Goal: Task Accomplishment & Management: Complete application form

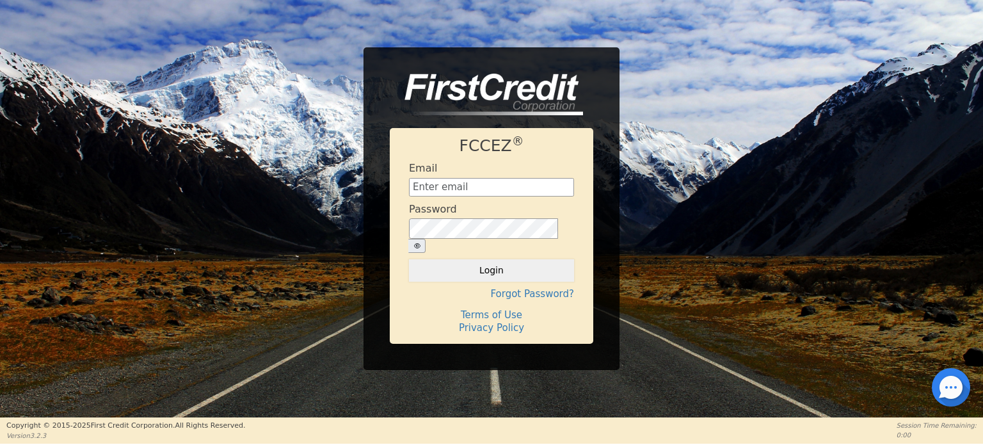
click at [564, 179] on div "Email" at bounding box center [491, 179] width 165 height 35
click at [497, 194] on input "text" at bounding box center [491, 187] width 165 height 19
type input "Management@EnvyLuxeVacations.com"
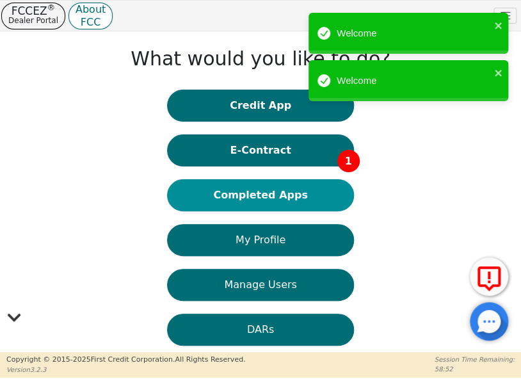
click at [276, 203] on button "Completed Apps" at bounding box center [260, 195] width 186 height 32
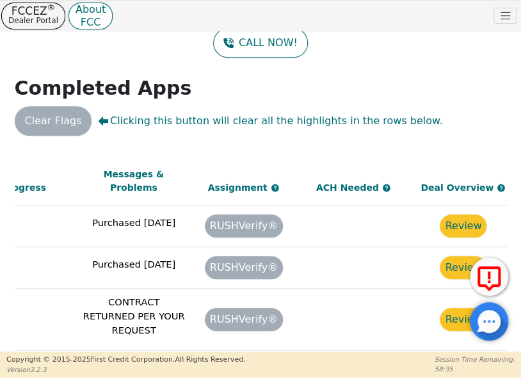
scroll to position [865, 911]
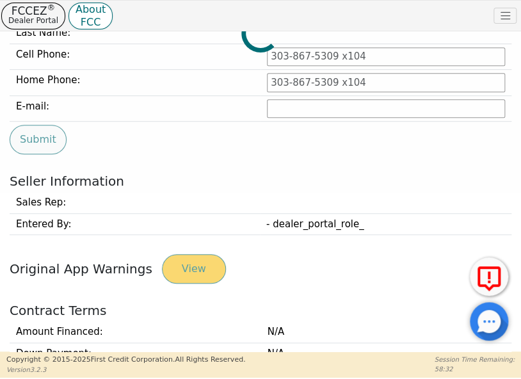
type input "[PHONE_NUMBER]"
type input "[EMAIL_ADDRESS][DOMAIN_NAME]"
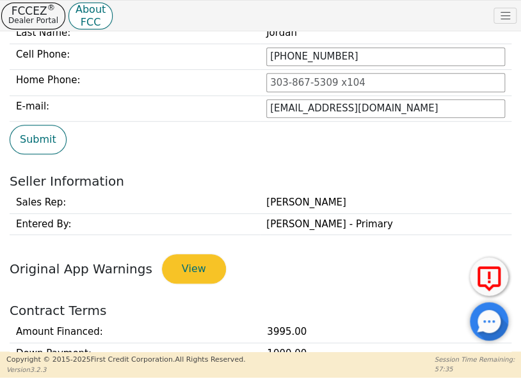
click at [451, 146] on div "Submit" at bounding box center [260, 139] width 511 height 29
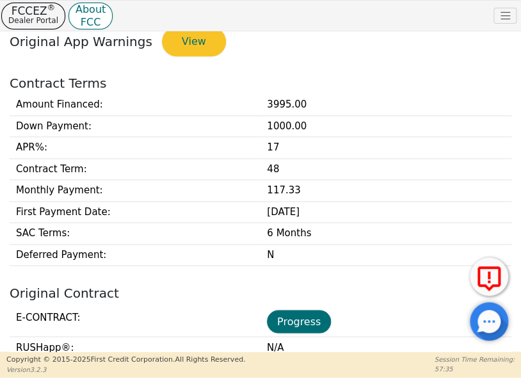
scroll to position [542, 0]
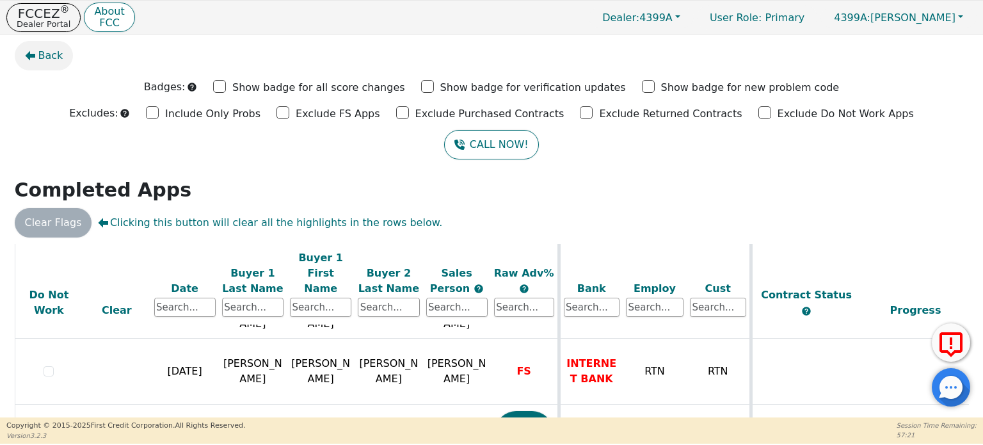
click at [51, 60] on span "Back" at bounding box center [50, 55] width 25 height 15
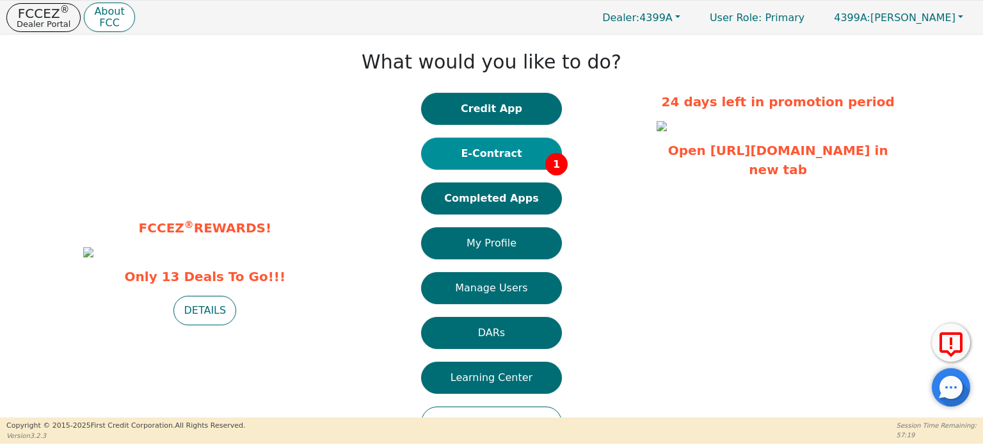
click at [502, 158] on button "E-Contract 1" at bounding box center [491, 154] width 141 height 32
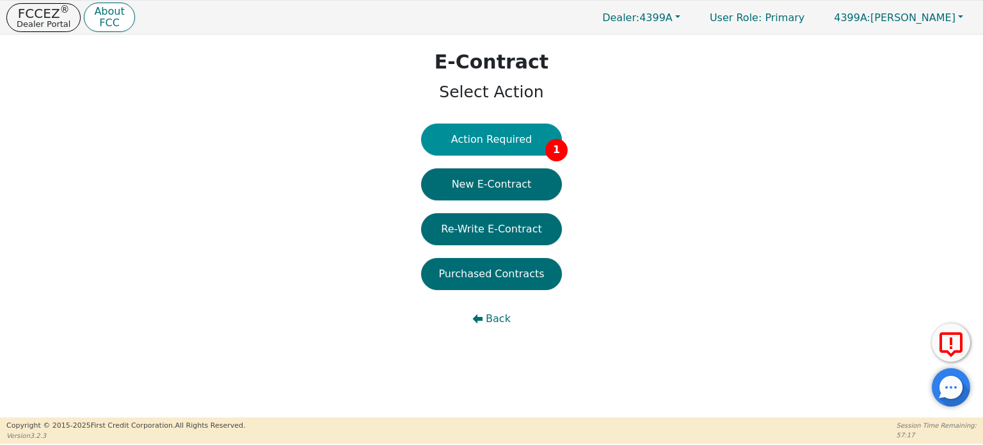
click at [500, 144] on button "Action Required 1" at bounding box center [491, 140] width 141 height 32
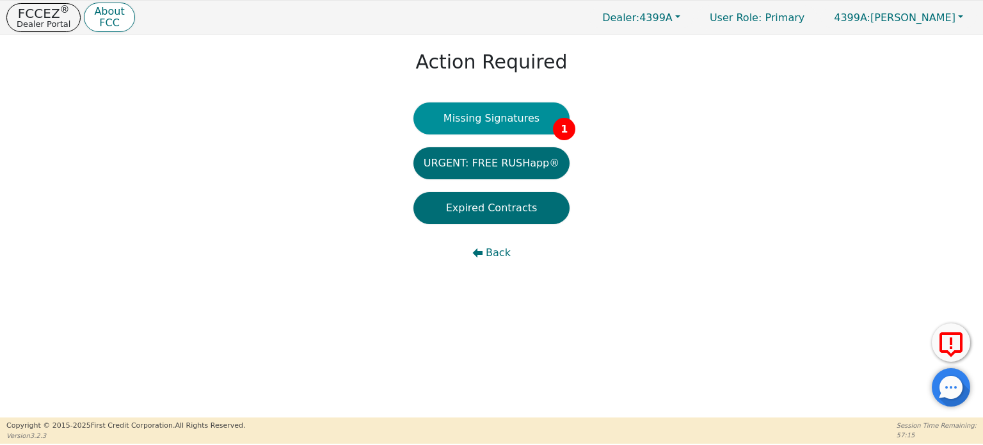
click at [502, 126] on button "Missing Signatures 1" at bounding box center [491, 118] width 157 height 32
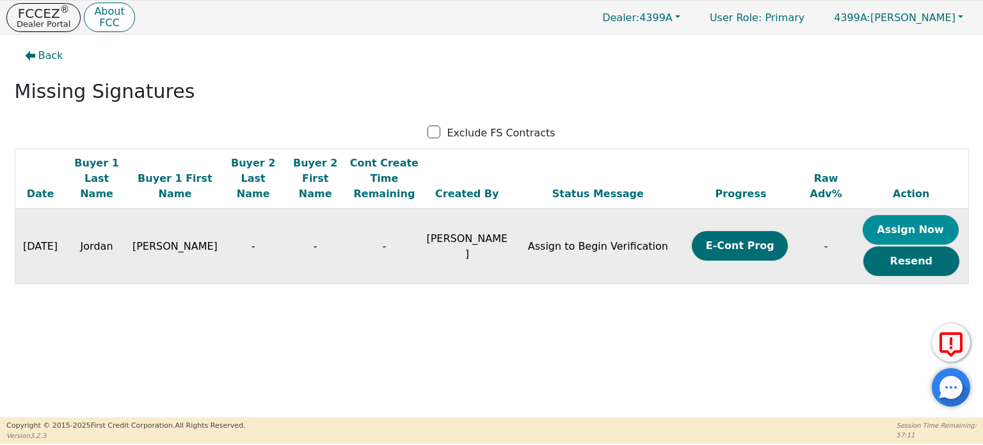
click at [898, 236] on button "Assign Now" at bounding box center [911, 229] width 96 height 29
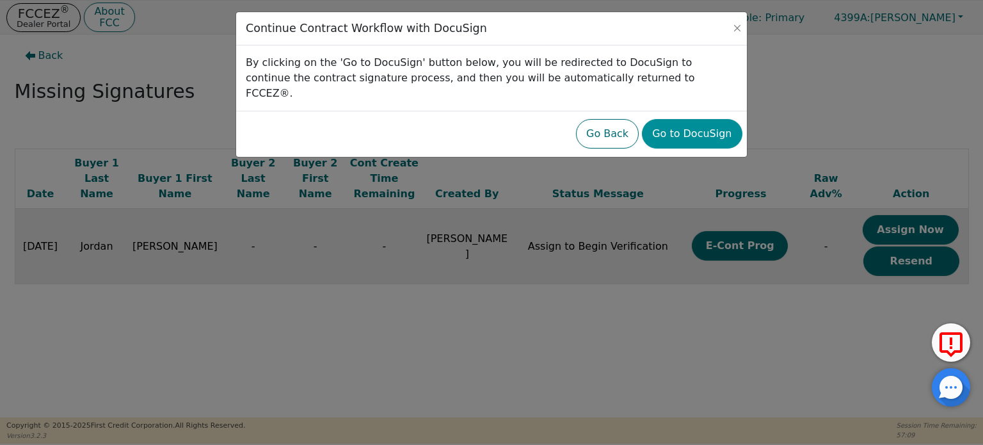
click at [712, 124] on button "Go to DocuSign" at bounding box center [692, 133] width 100 height 29
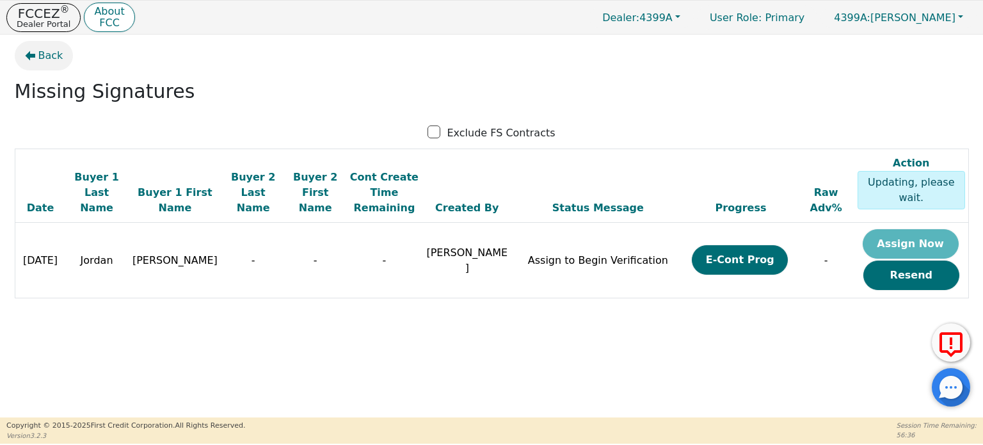
click at [45, 61] on span "Back" at bounding box center [50, 55] width 25 height 15
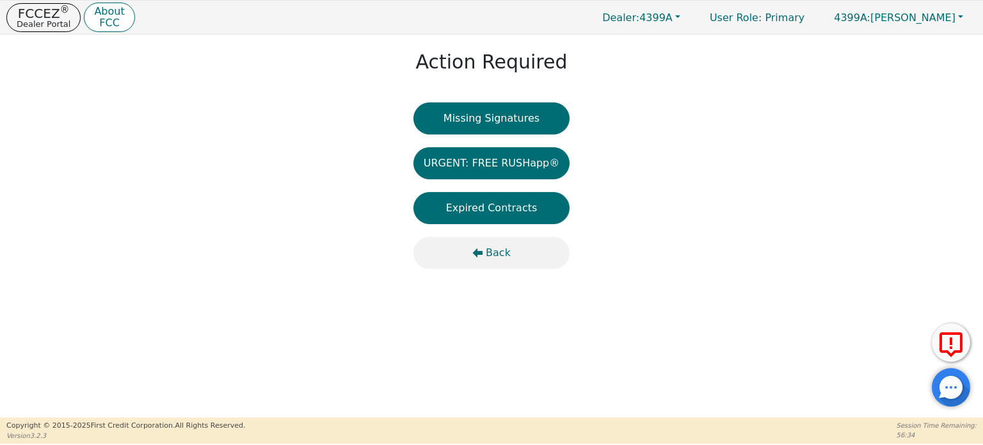
click at [484, 255] on button "Back" at bounding box center [491, 253] width 157 height 32
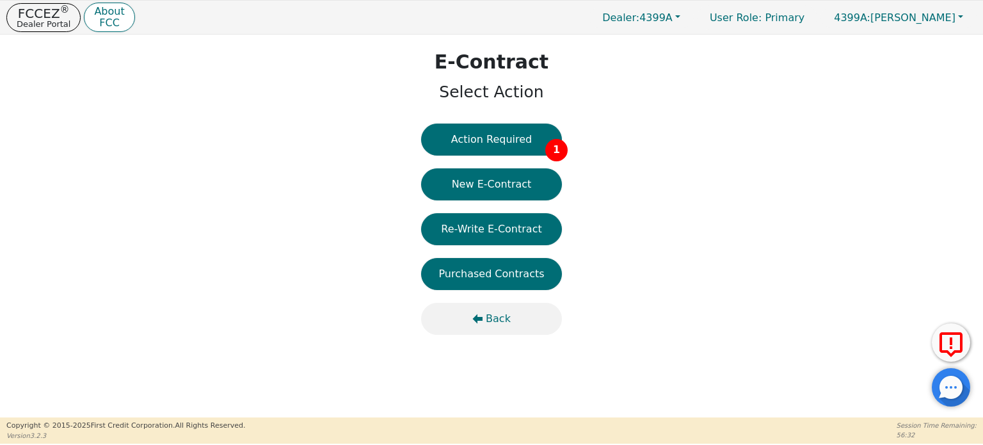
click at [481, 320] on icon "button" at bounding box center [477, 319] width 10 height 10
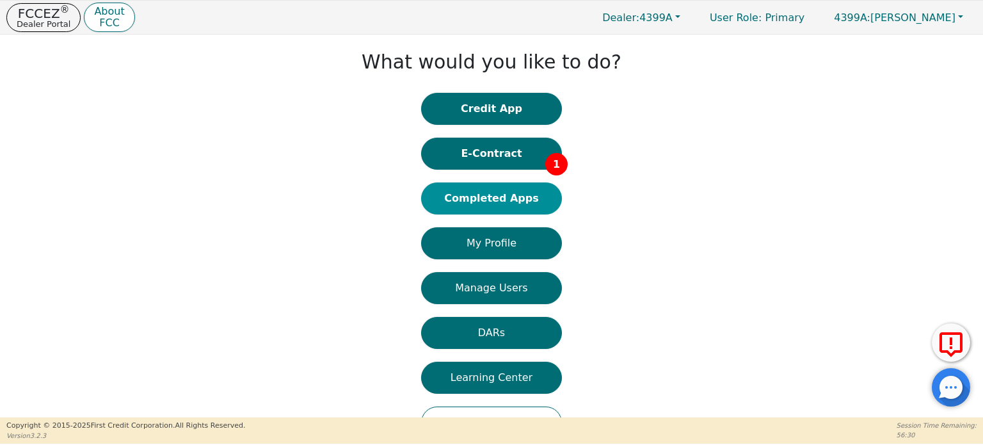
click at [496, 195] on button "Completed Apps" at bounding box center [491, 198] width 141 height 32
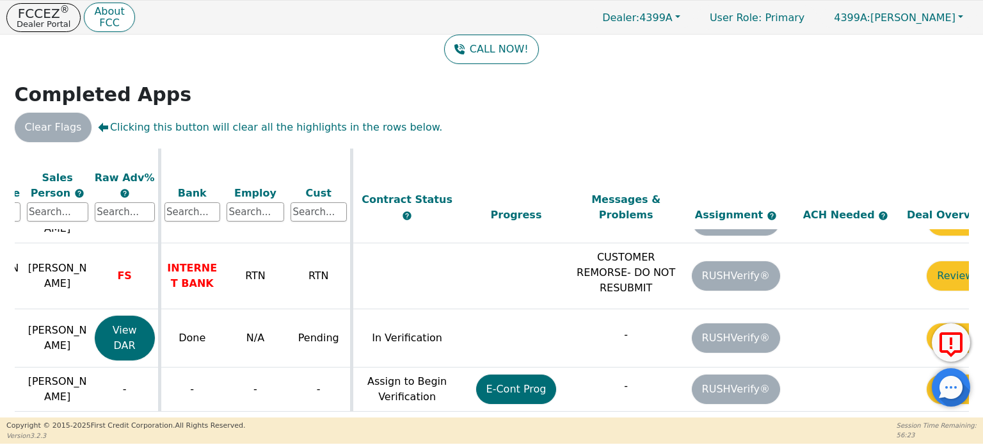
scroll to position [1273, 448]
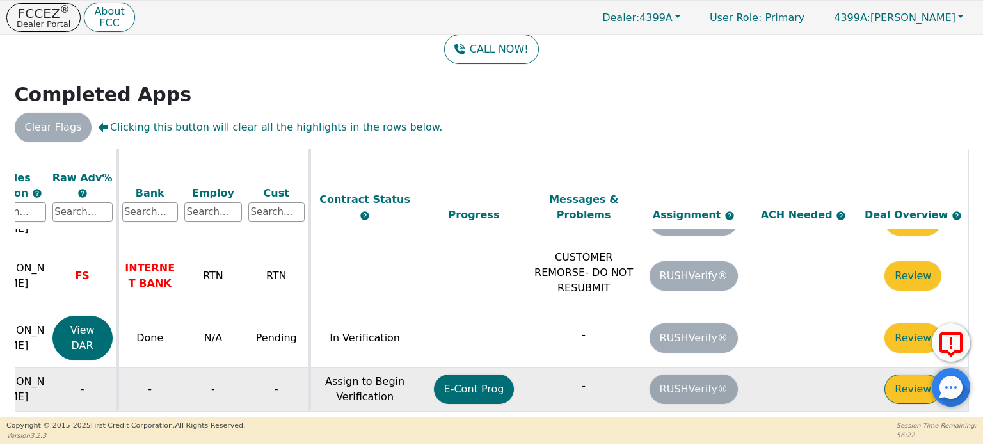
click at [919, 374] on button "Review" at bounding box center [912, 388] width 57 height 29
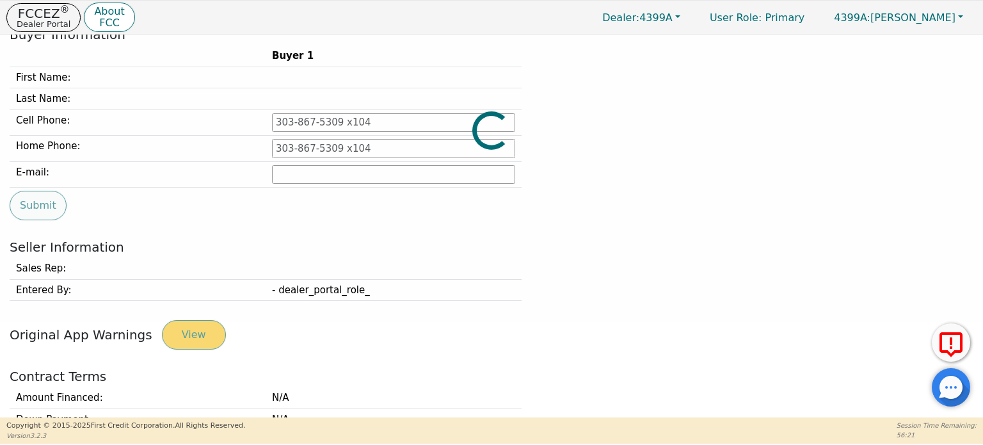
type input "[PHONE_NUMBER]"
type input "[EMAIL_ADDRESS][DOMAIN_NAME]"
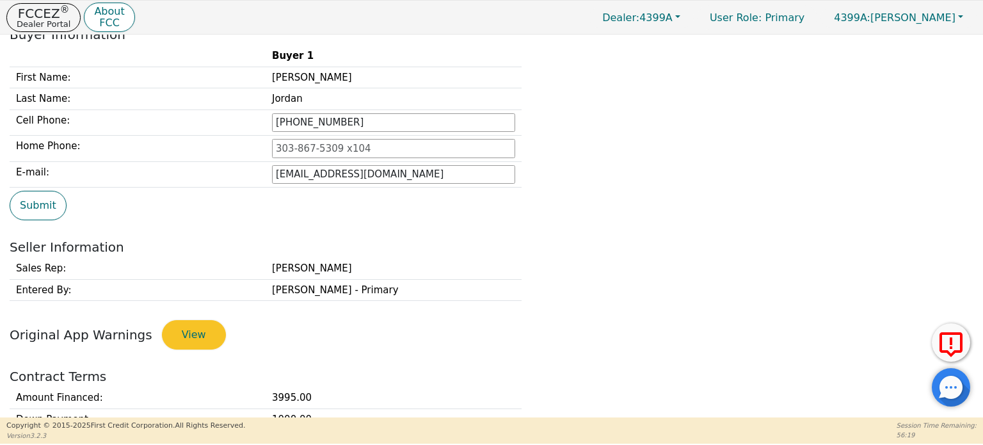
scroll to position [479, 0]
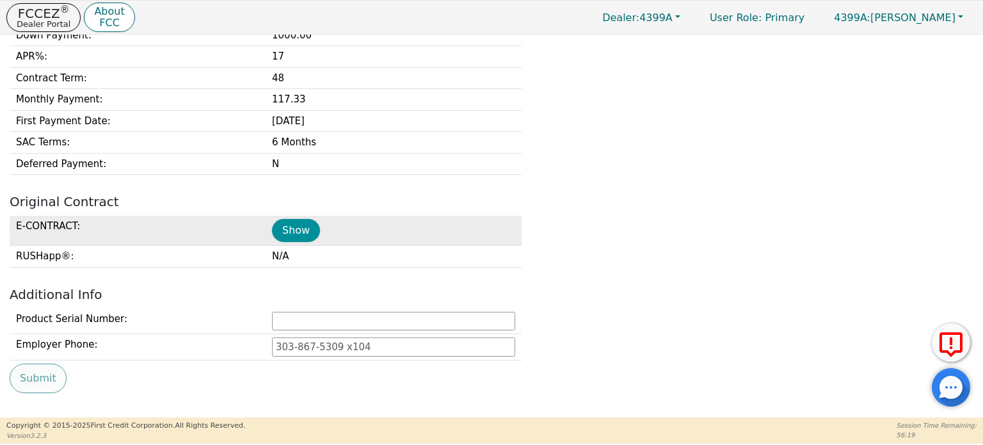
click at [279, 233] on button "Show" at bounding box center [296, 230] width 48 height 23
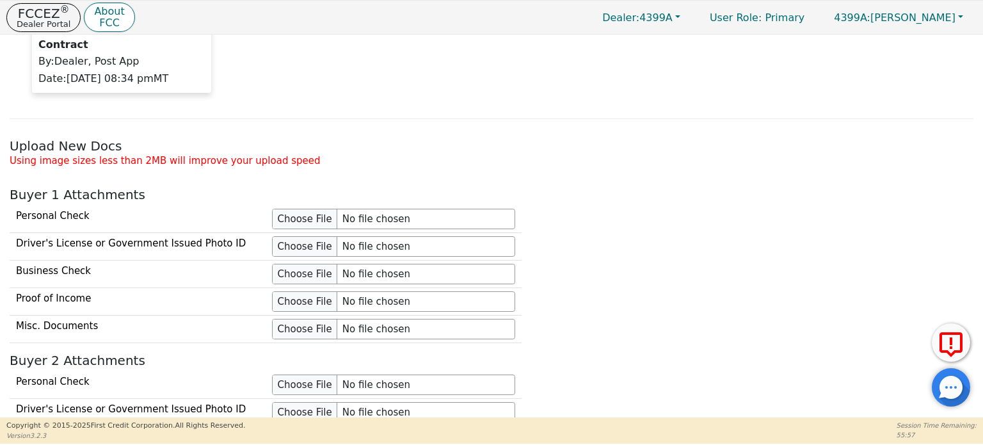
scroll to position [1183, 0]
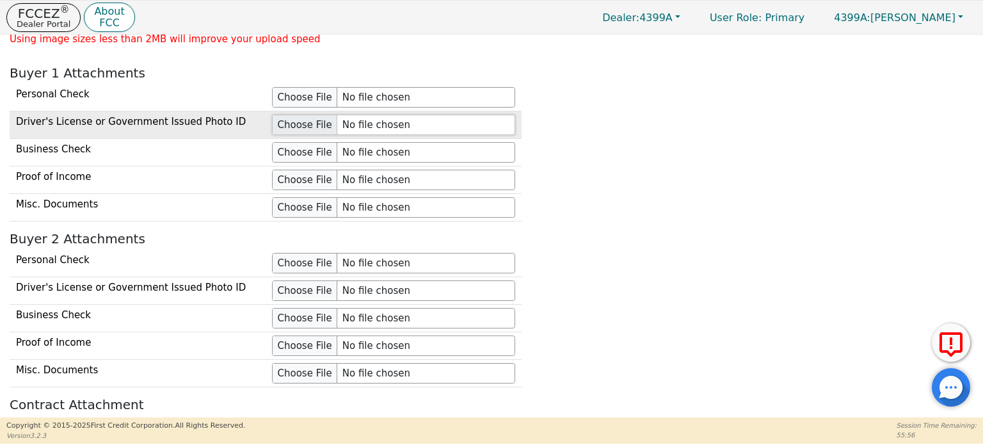
click at [292, 125] on input "file" at bounding box center [393, 125] width 243 height 20
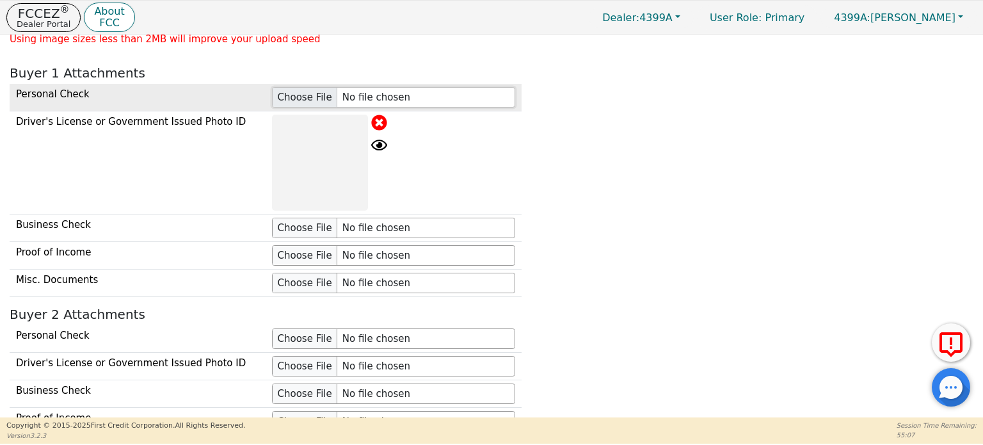
click at [313, 93] on input "file" at bounding box center [393, 97] width 243 height 20
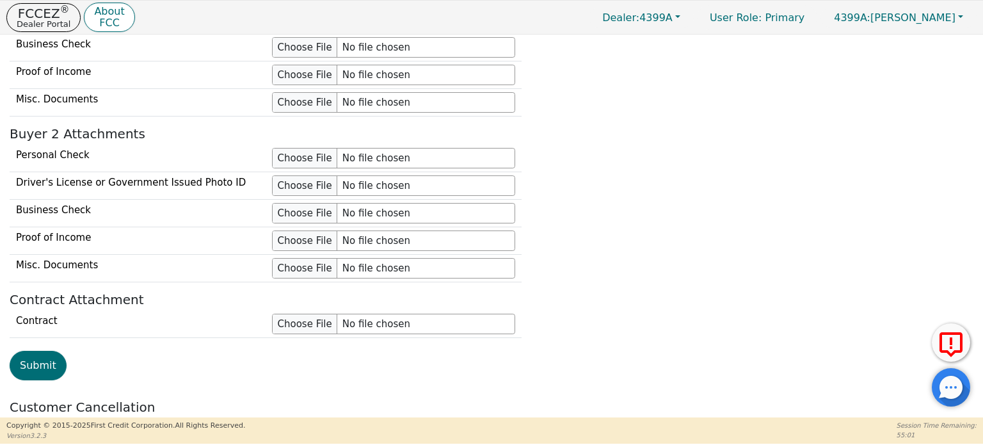
scroll to position [1557, 0]
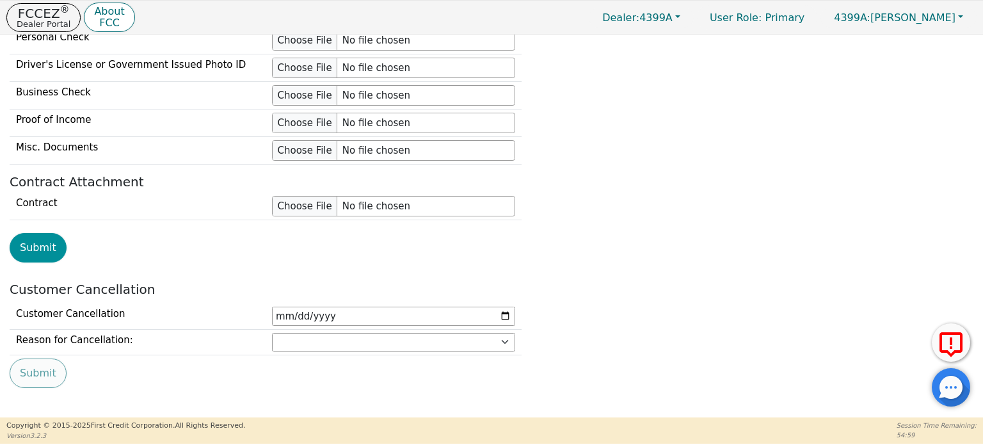
click at [37, 233] on button "Submit" at bounding box center [38, 247] width 57 height 29
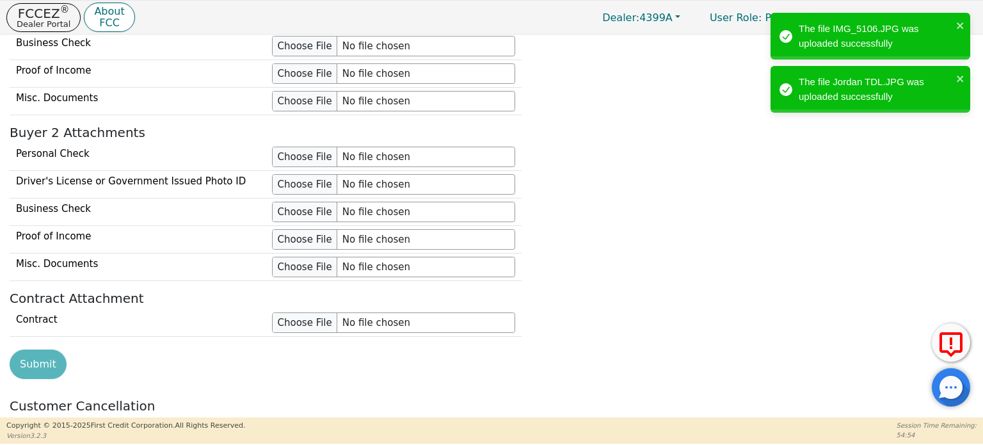
scroll to position [906, 0]
